Goal: Information Seeking & Learning: Check status

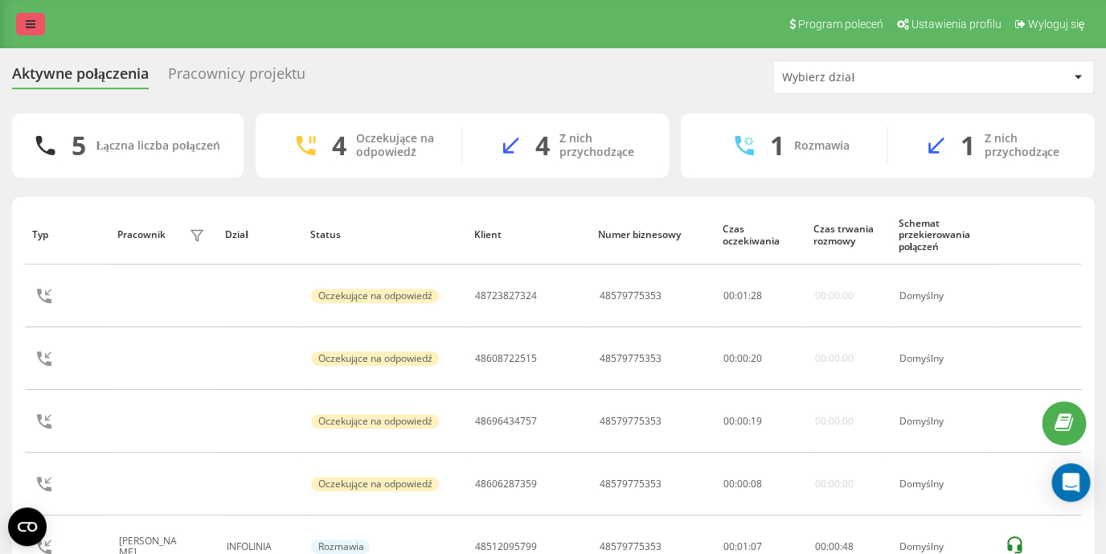
click at [26, 27] on link at bounding box center [30, 24] width 29 height 23
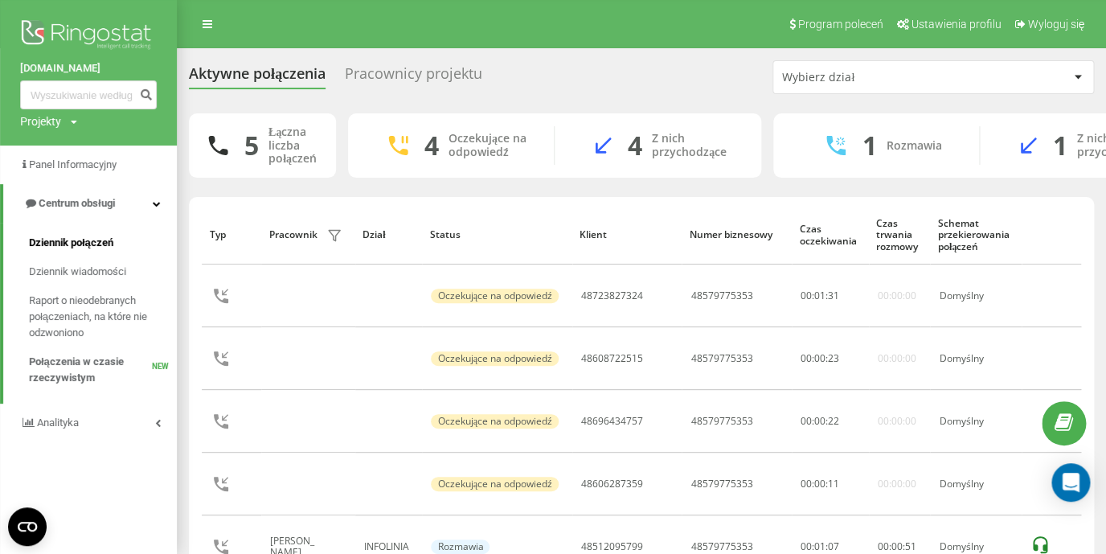
click at [80, 249] on span "Dziennik połączeń" at bounding box center [71, 243] width 84 height 16
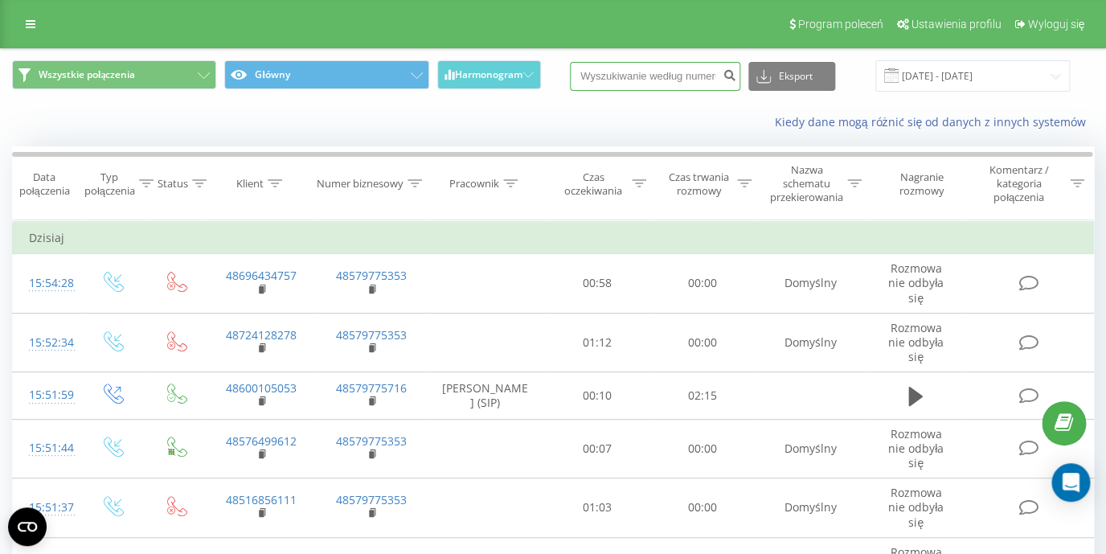
click at [616, 84] on input at bounding box center [655, 76] width 170 height 29
paste input "48512095799"
type input "48512095799"
click at [737, 83] on button "submit" at bounding box center [729, 76] width 22 height 29
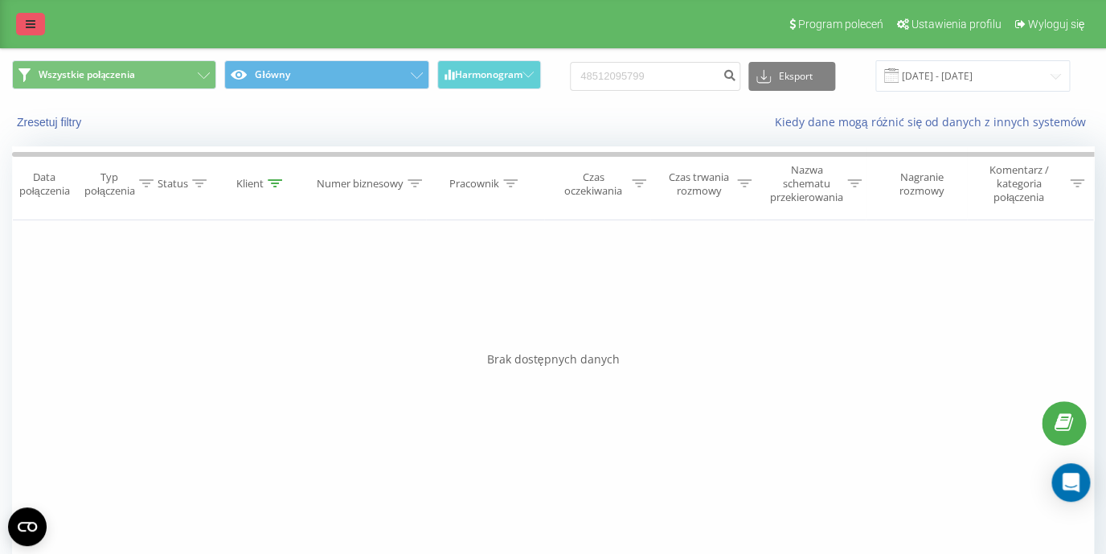
click at [31, 25] on icon at bounding box center [31, 23] width 10 height 11
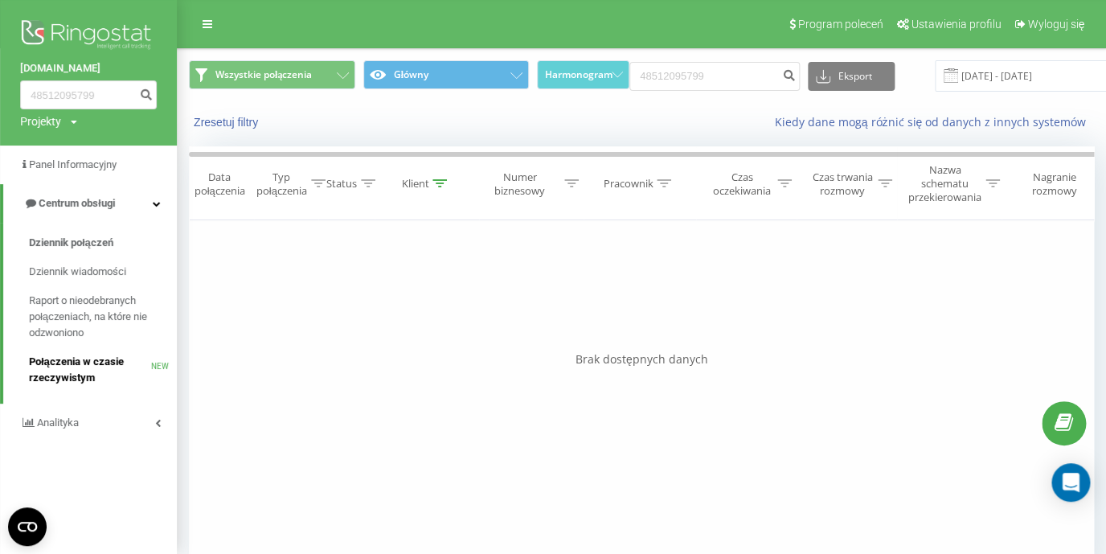
click at [88, 375] on span "Połączenia w czasie rzeczywistym" at bounding box center [90, 370] width 122 height 32
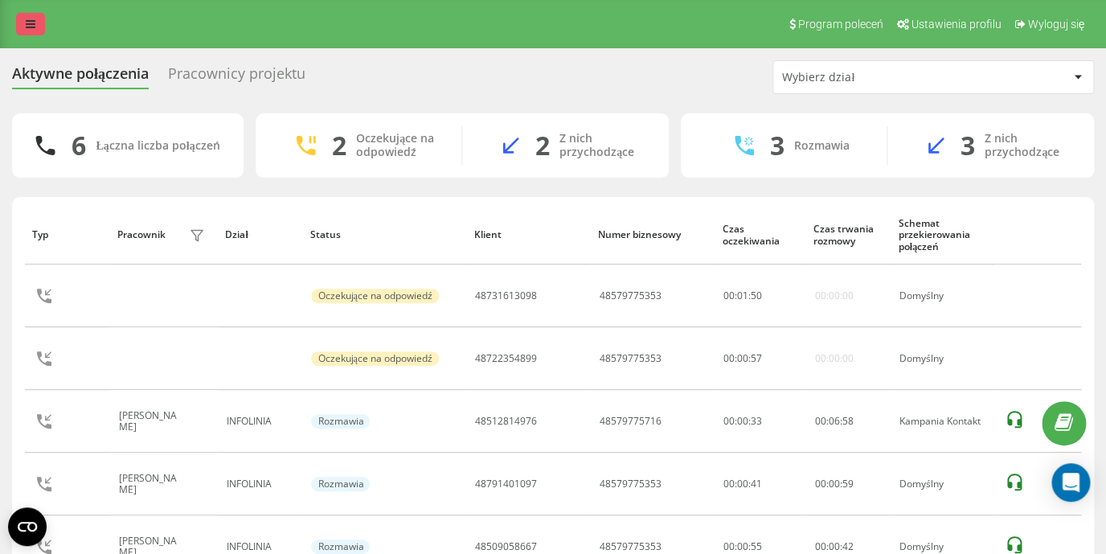
click at [20, 23] on link at bounding box center [30, 24] width 29 height 23
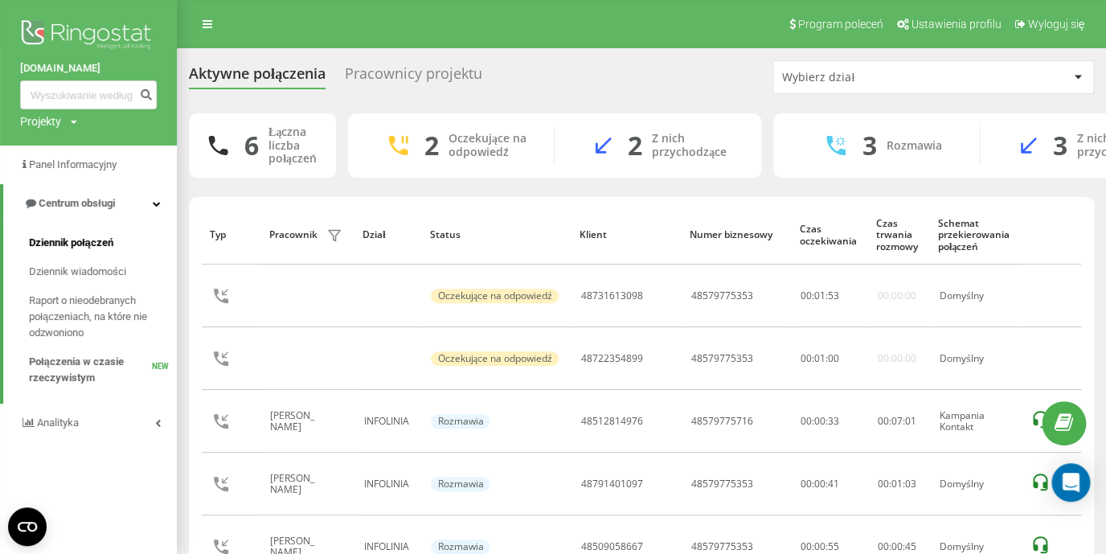
click at [85, 247] on span "Dziennik połączeń" at bounding box center [71, 243] width 84 height 16
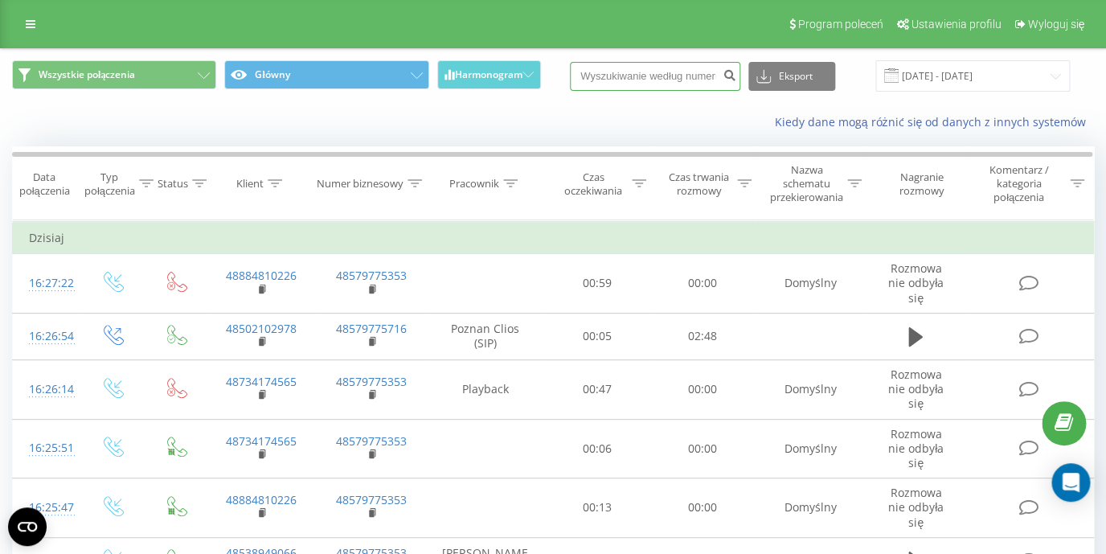
click at [641, 78] on input at bounding box center [655, 76] width 170 height 29
paste input "48791401097"
type input "48791401097"
click at [735, 77] on icon "submit" at bounding box center [730, 73] width 14 height 10
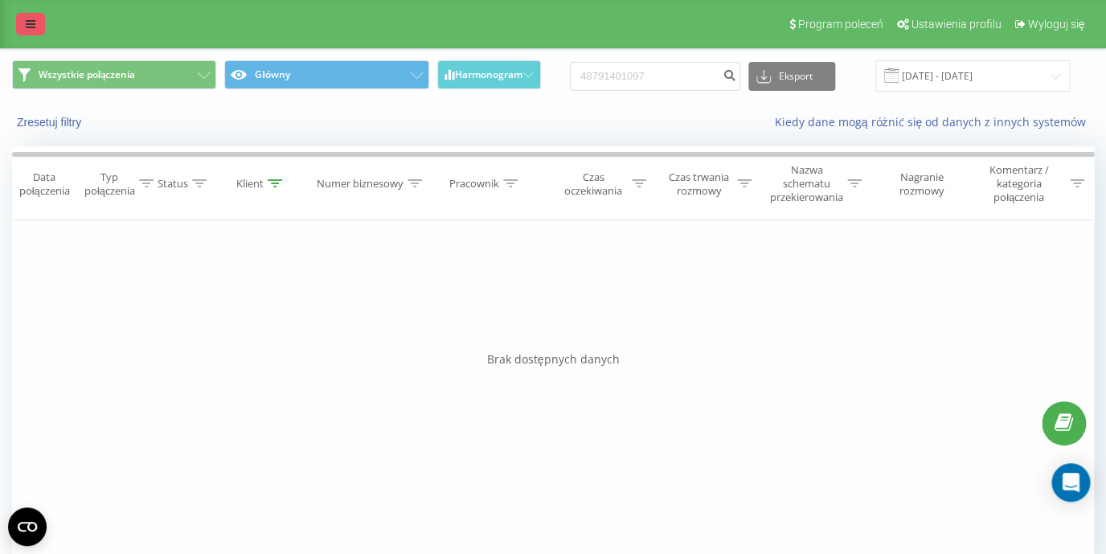
click at [26, 27] on icon at bounding box center [31, 23] width 10 height 11
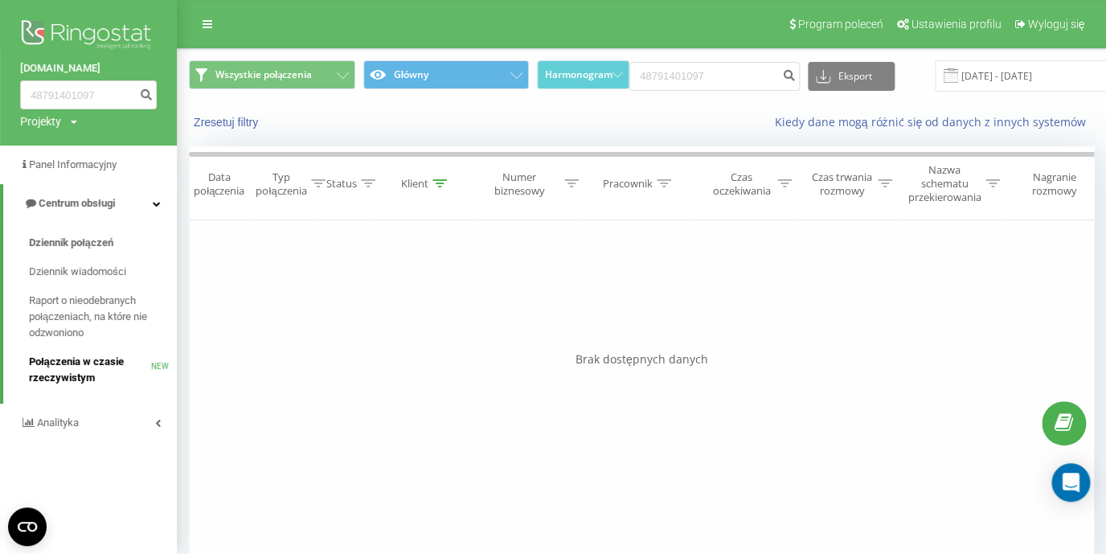
click at [93, 371] on span "Połączenia w czasie rzeczywistym" at bounding box center [90, 370] width 122 height 32
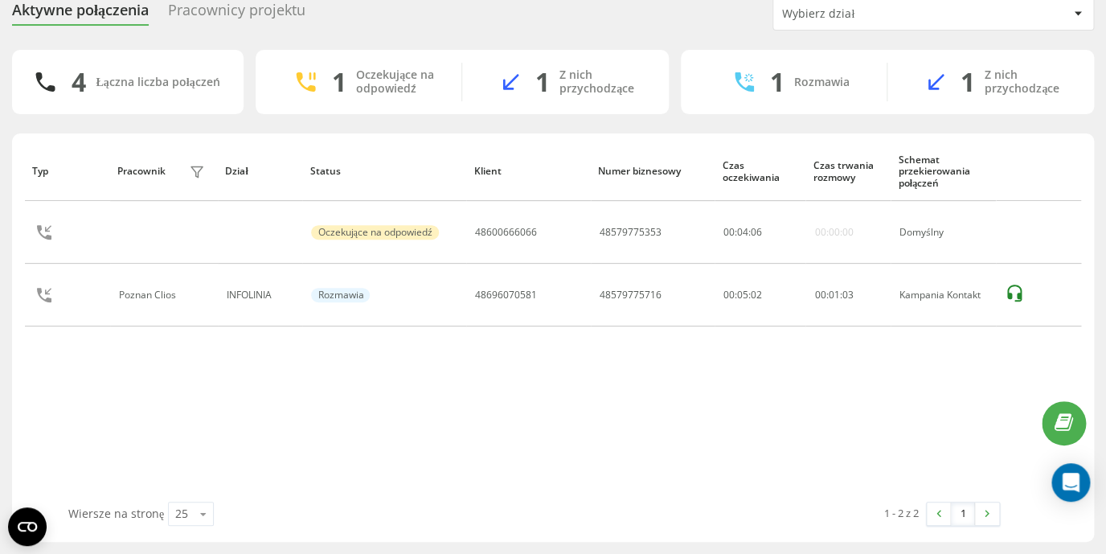
scroll to position [63, 0]
